Goal: Navigation & Orientation: Find specific page/section

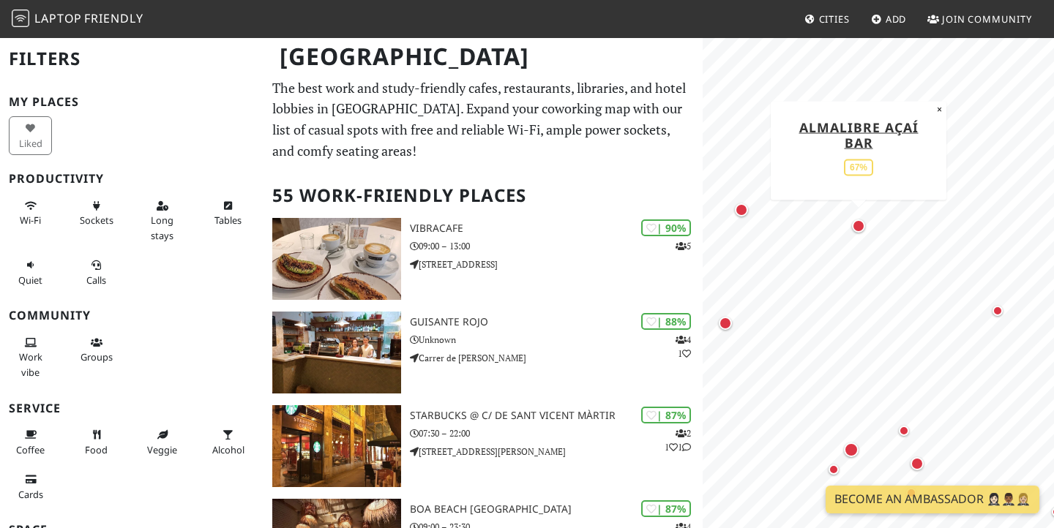
click at [859, 230] on div "Map marker" at bounding box center [858, 226] width 13 height 13
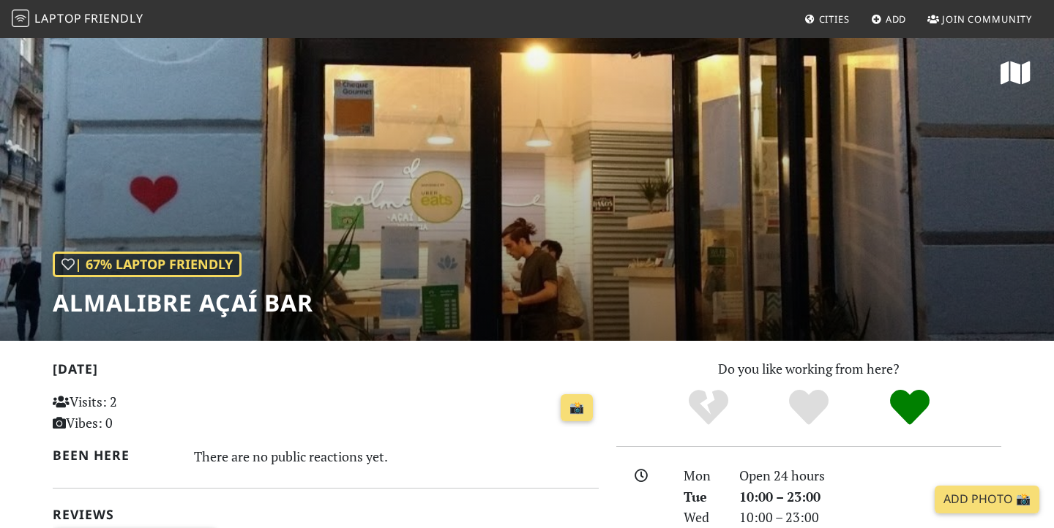
click at [266, 294] on h1 "Almalibre Açaí Bar" at bounding box center [183, 303] width 261 height 28
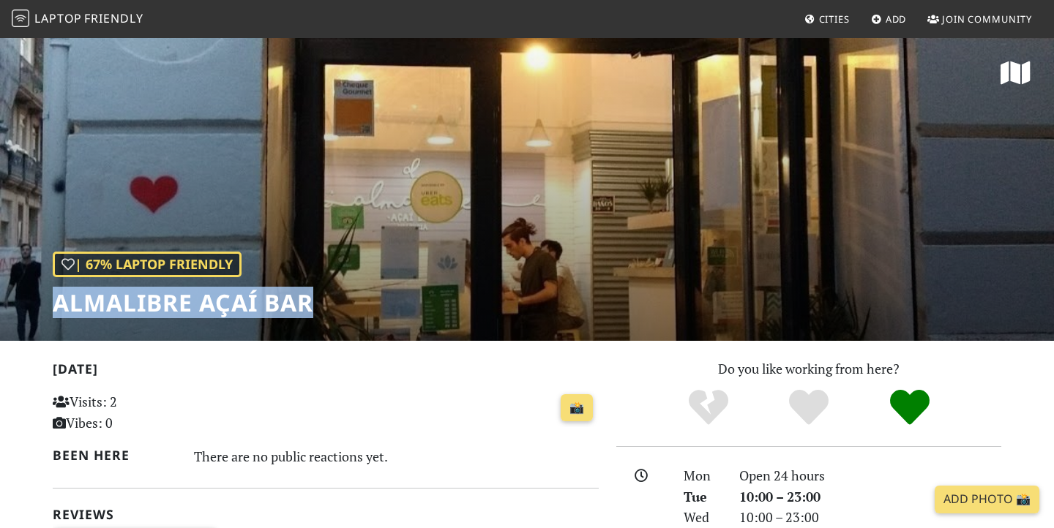
click at [266, 294] on h1 "Almalibre Açaí Bar" at bounding box center [183, 303] width 261 height 28
copy div "Almalibre Açaí Bar"
